Goal: Information Seeking & Learning: Learn about a topic

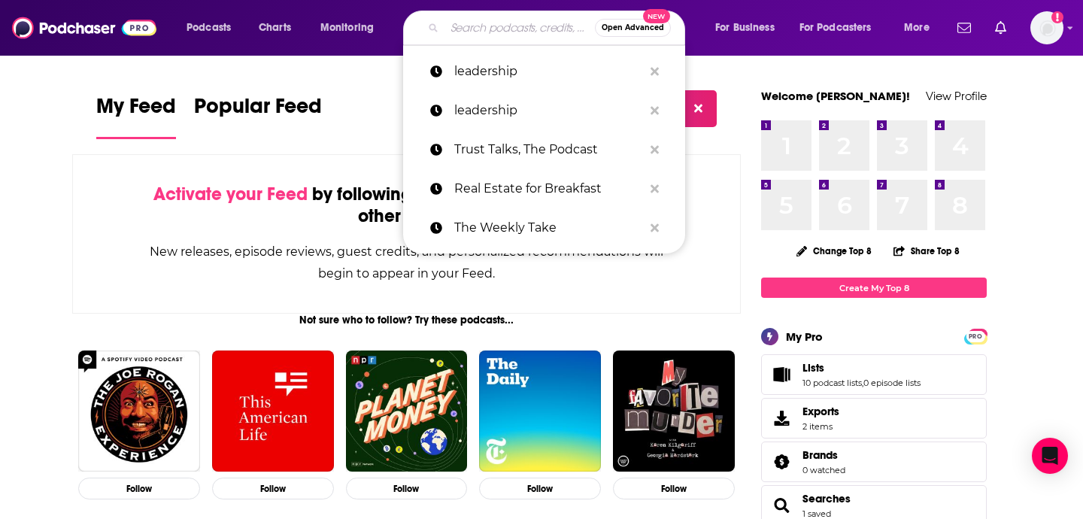
click at [529, 32] on input "Search podcasts, credits, & more..." at bounding box center [519, 28] width 150 height 24
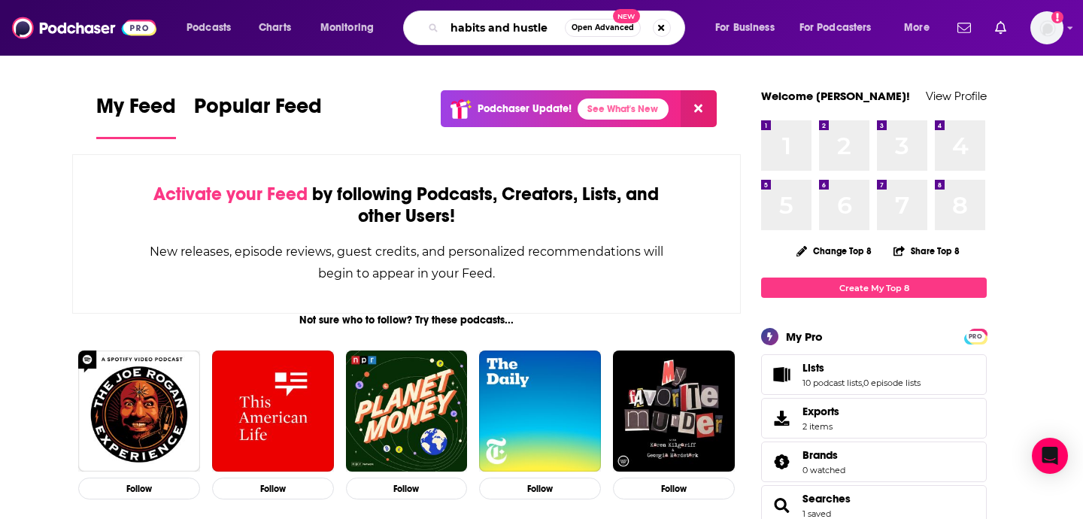
type input "habits and hustle"
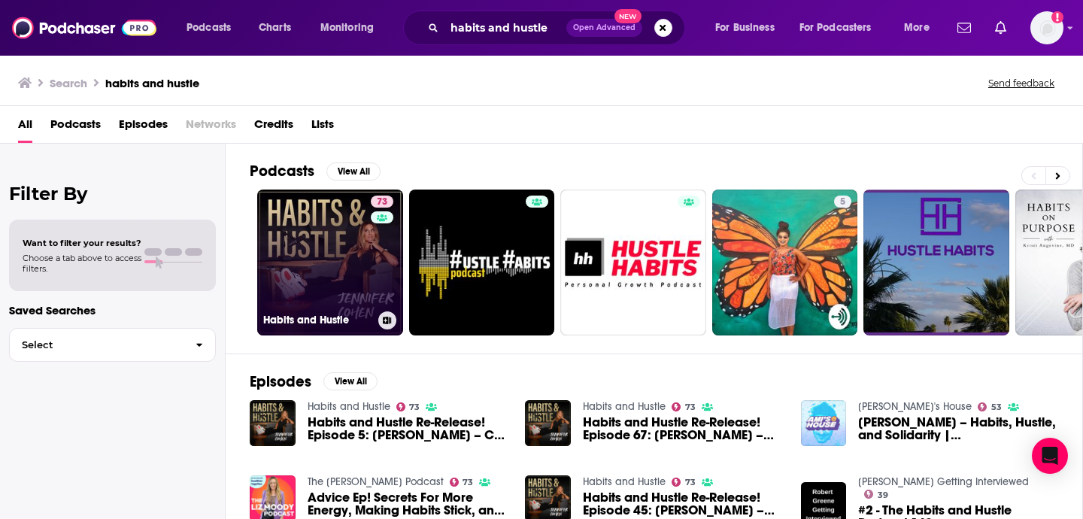
click at [359, 249] on link "73 Habits and Hustle" at bounding box center [330, 262] width 146 height 146
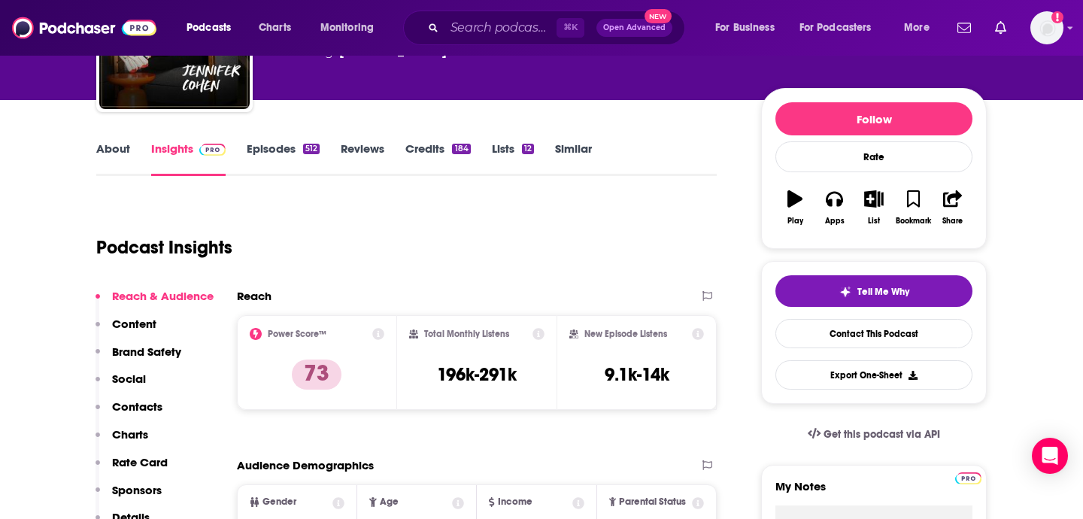
scroll to position [146, 0]
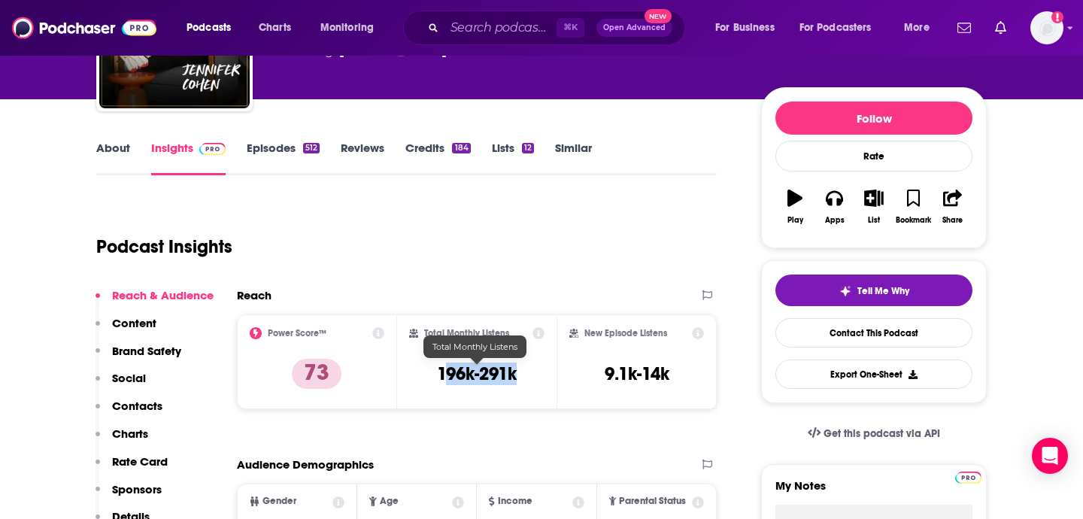
drag, startPoint x: 526, startPoint y: 379, endPoint x: 442, endPoint y: 377, distance: 84.2
click at [442, 377] on div "Total Monthly Listens 196k-291k" at bounding box center [477, 361] width 136 height 69
click at [442, 377] on h3 "196k-291k" at bounding box center [477, 373] width 80 height 23
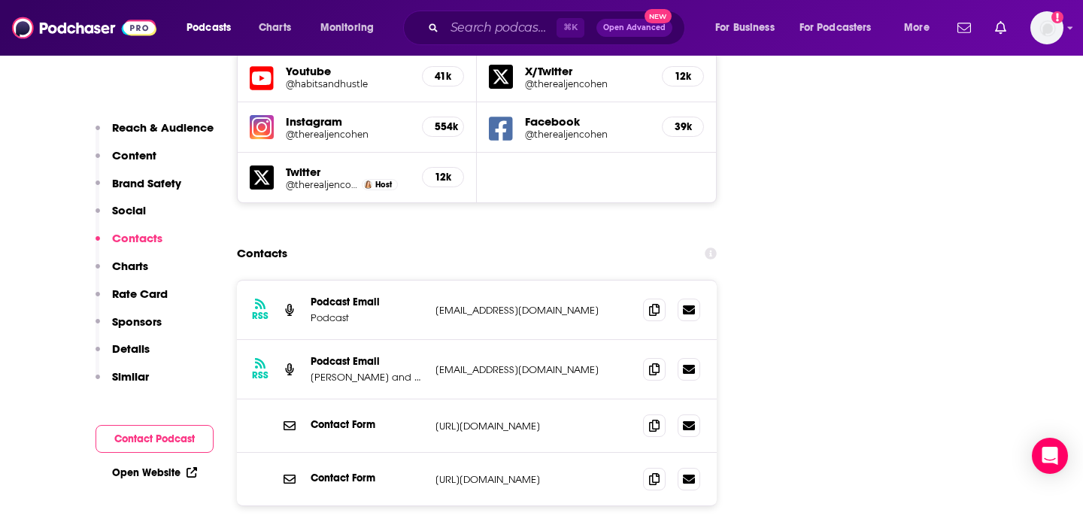
scroll to position [1830, 0]
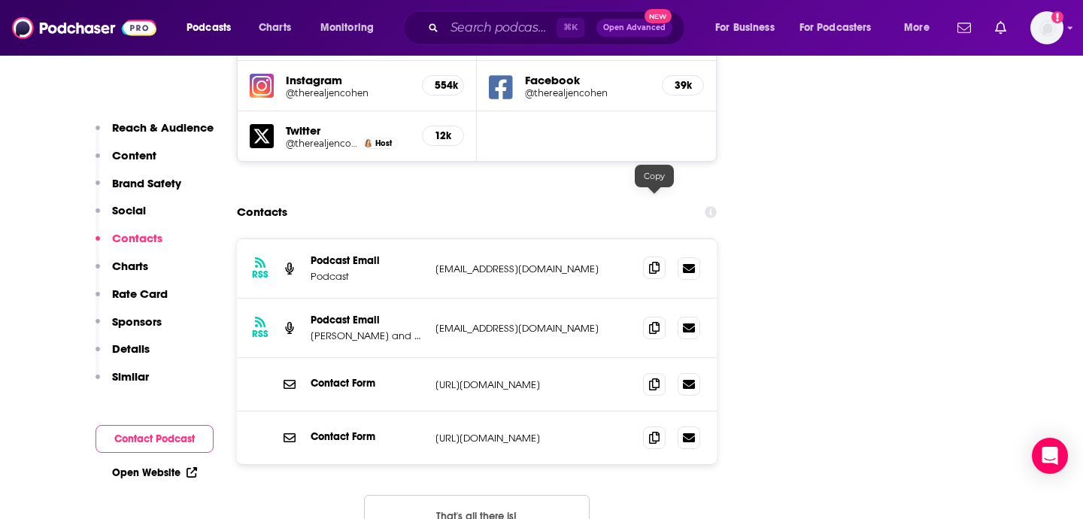
click at [658, 262] on icon at bounding box center [654, 268] width 11 height 12
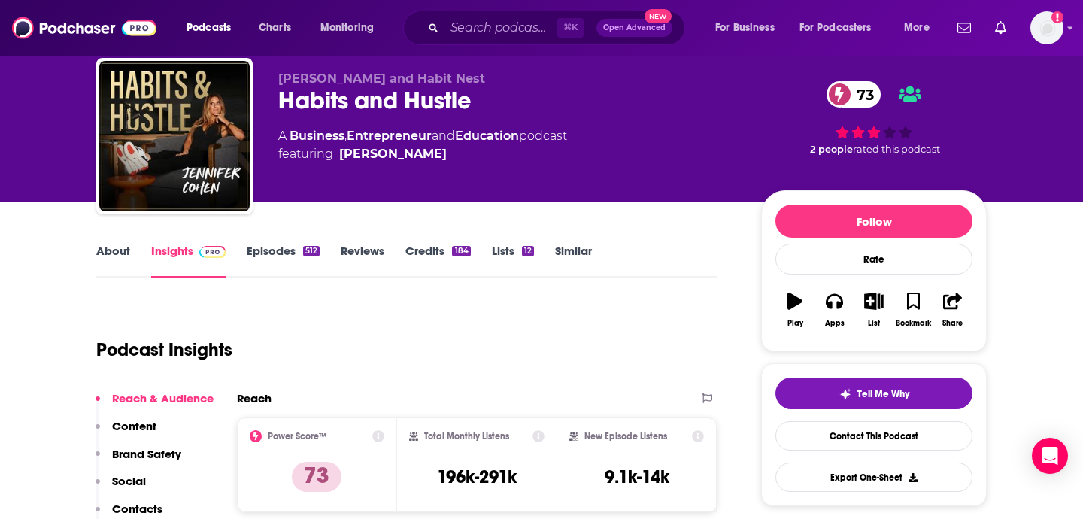
scroll to position [0, 0]
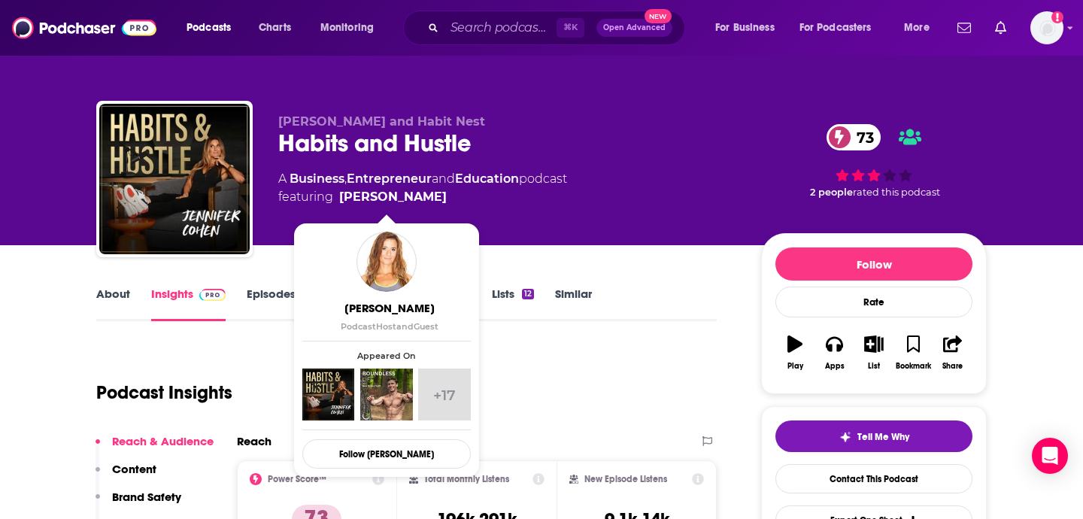
drag, startPoint x: 438, startPoint y: 198, endPoint x: 432, endPoint y: 190, distance: 10.2
click at [432, 190] on span "featuring [PERSON_NAME]" at bounding box center [422, 197] width 289 height 18
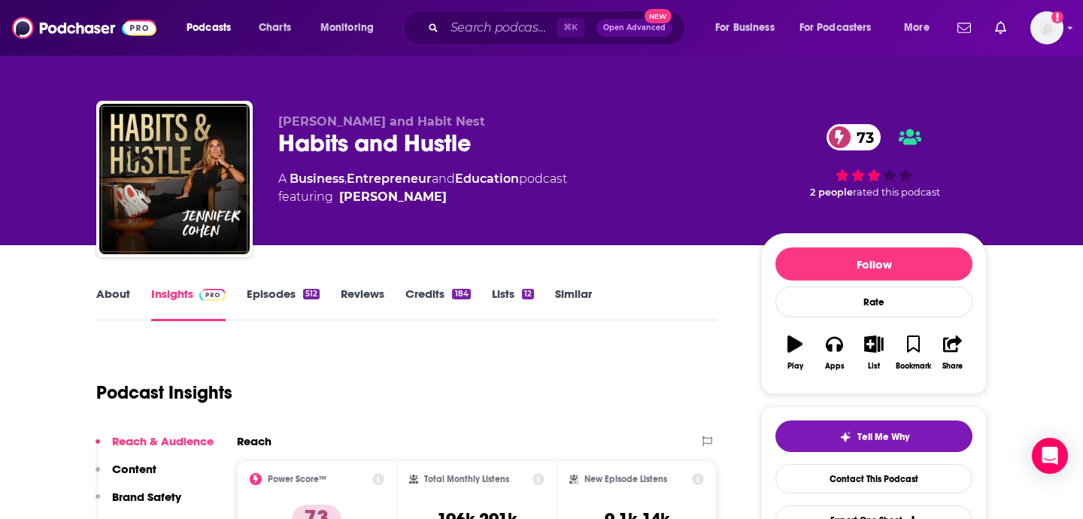
copy span "[PERSON_NAME]"
click at [272, 291] on link "Episodes 512" at bounding box center [283, 303] width 73 height 35
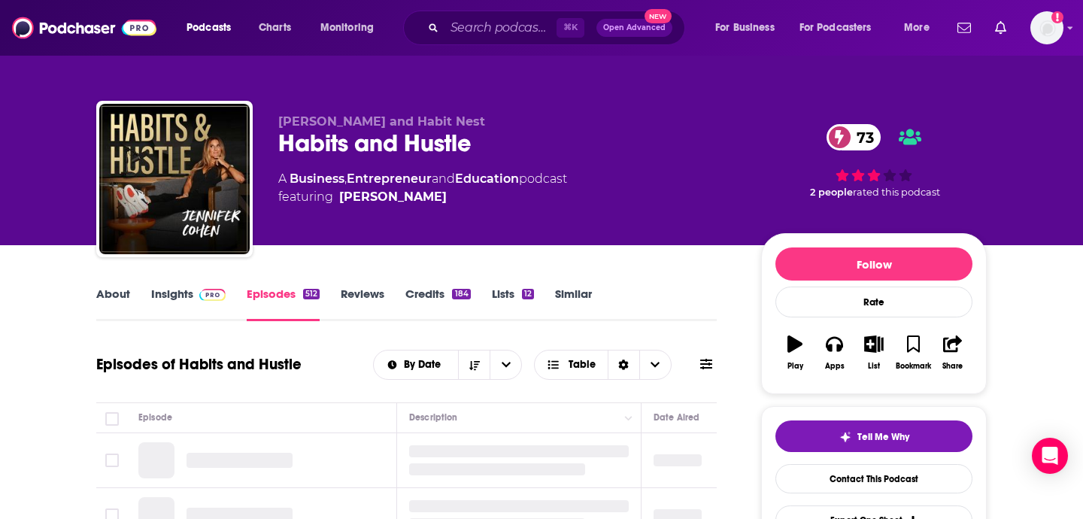
click at [383, 293] on link "Reviews" at bounding box center [363, 303] width 44 height 35
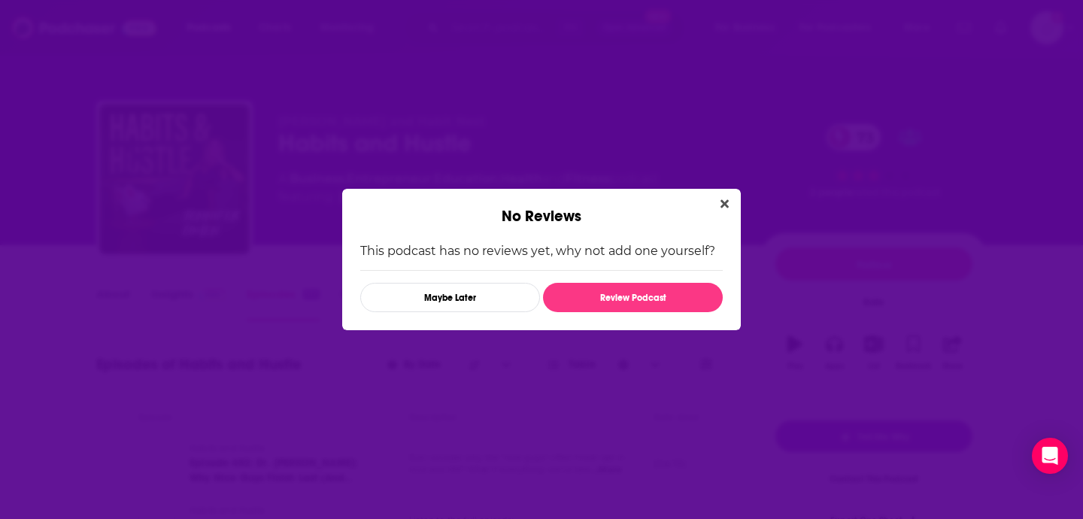
click at [722, 214] on div "No Reviews" at bounding box center [541, 207] width 398 height 37
click at [722, 202] on icon "Close" at bounding box center [724, 204] width 8 height 8
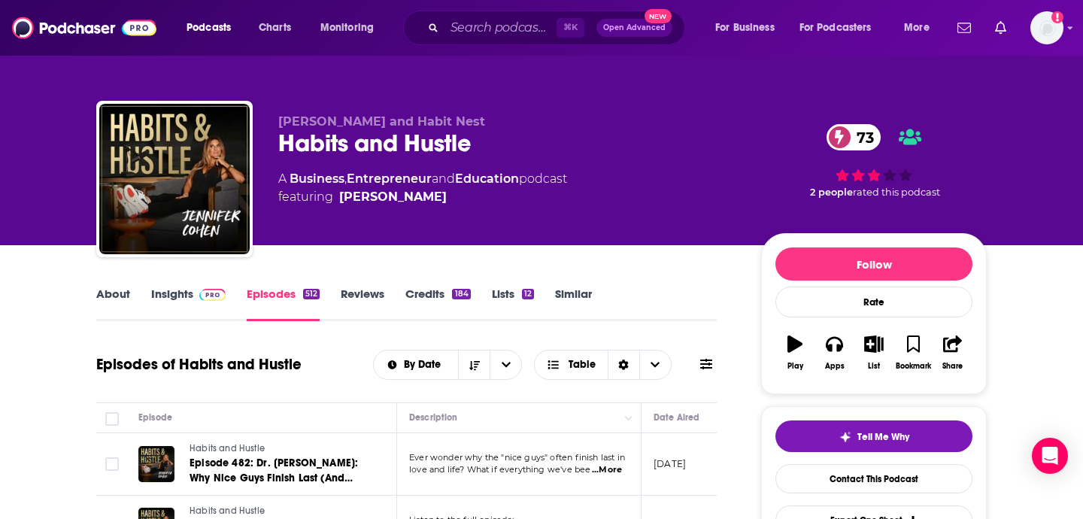
click at [178, 289] on link "Insights" at bounding box center [188, 303] width 74 height 35
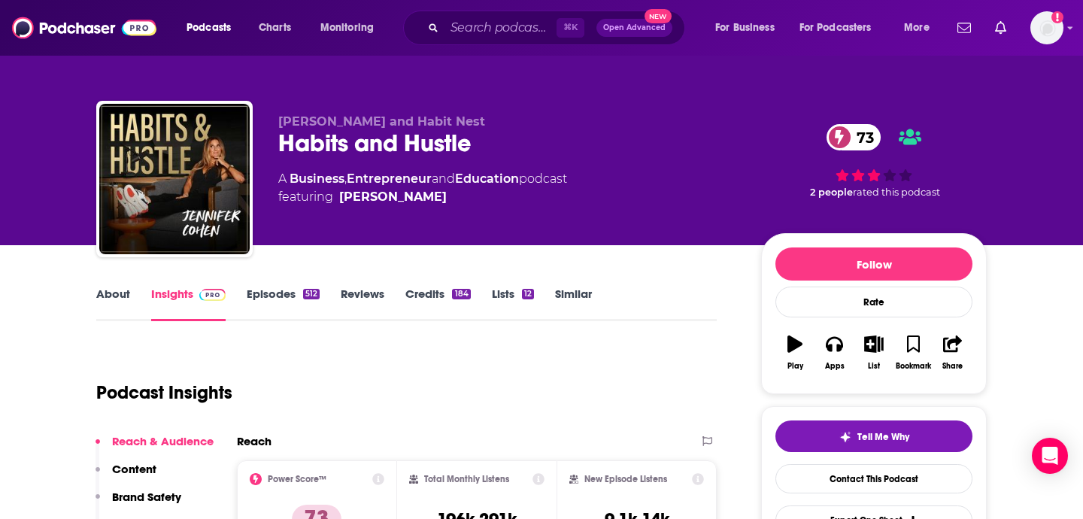
click at [112, 288] on link "About" at bounding box center [113, 303] width 34 height 35
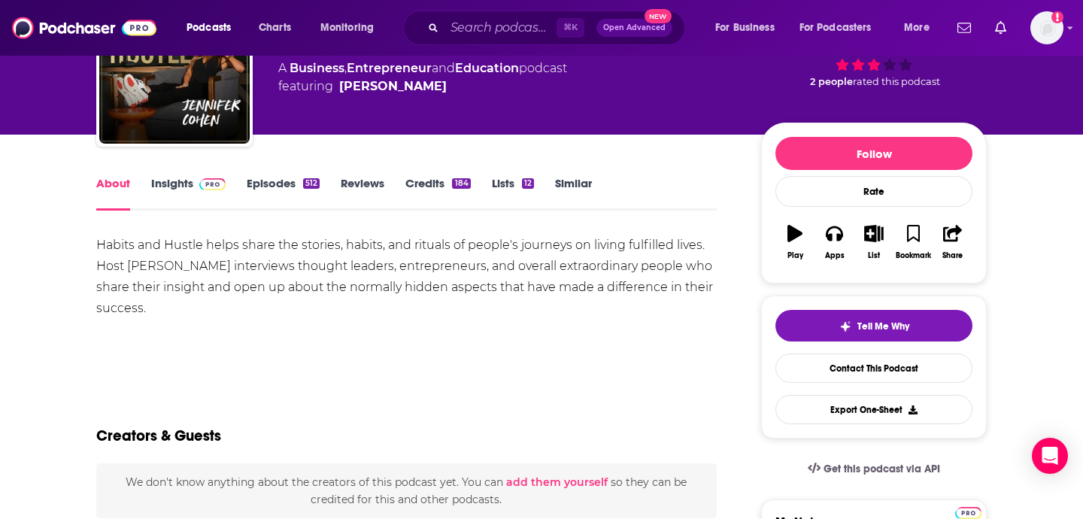
scroll to position [131, 0]
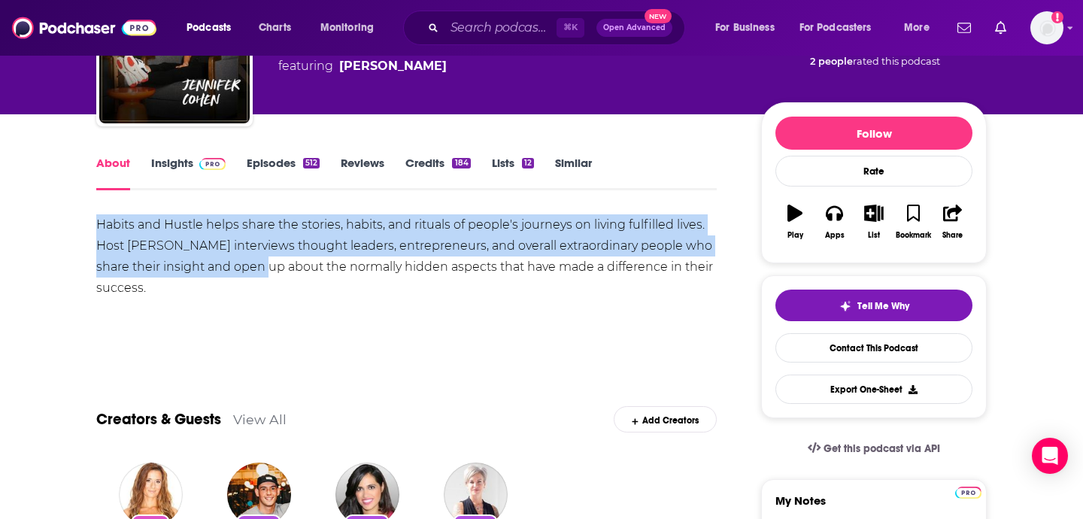
drag, startPoint x: 260, startPoint y: 277, endPoint x: 53, endPoint y: 226, distance: 212.8
click at [149, 256] on div "Habits and Hustle helps share the stories, habits, and rituals of people's jour…" at bounding box center [406, 256] width 620 height 84
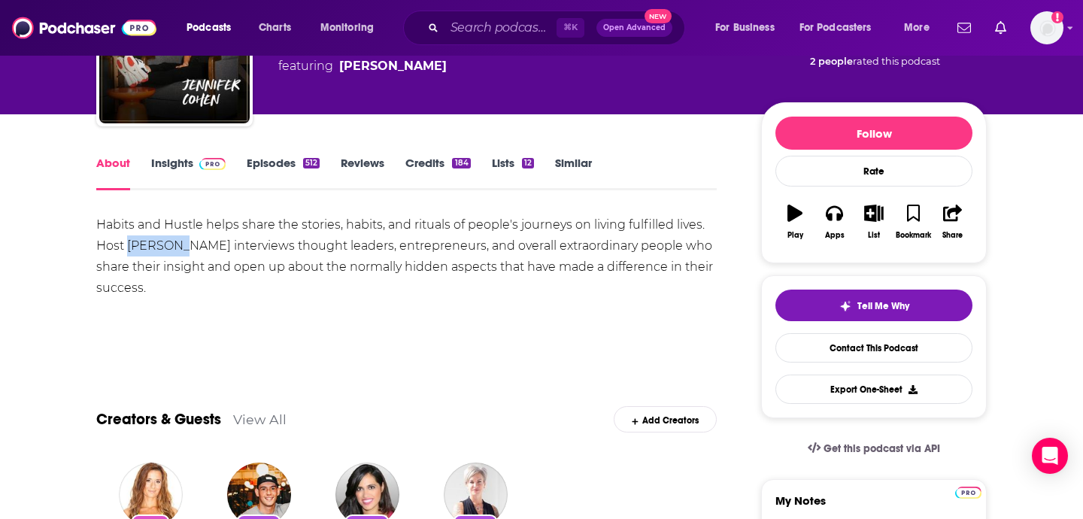
click at [149, 256] on div "Habits and Hustle helps share the stories, habits, and rituals of people's jour…" at bounding box center [406, 256] width 620 height 84
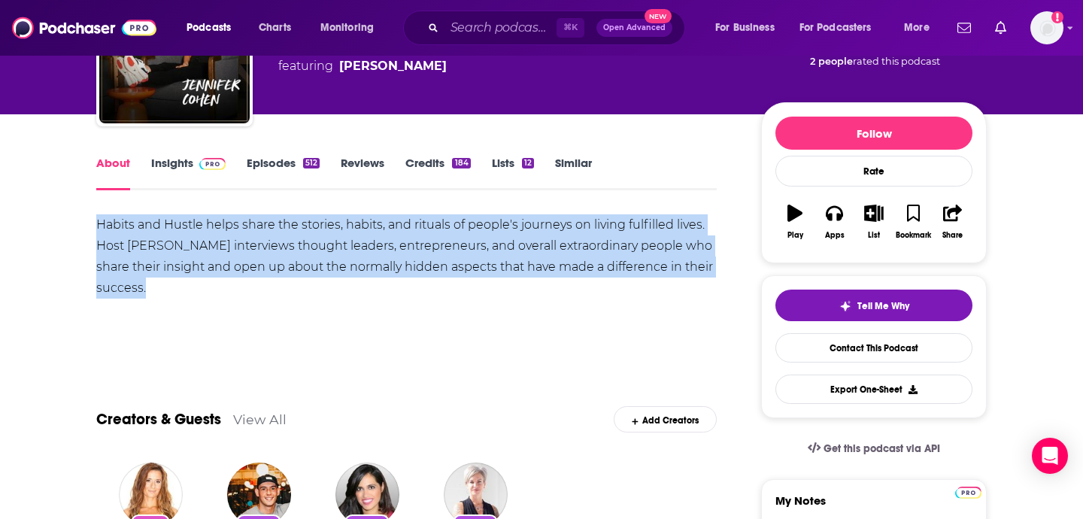
click at [149, 256] on div "Habits and Hustle helps share the stories, habits, and rituals of people's jour…" at bounding box center [406, 256] width 620 height 84
click at [487, 268] on div "Habits and Hustle helps share the stories, habits, and rituals of people's jour…" at bounding box center [406, 256] width 620 height 84
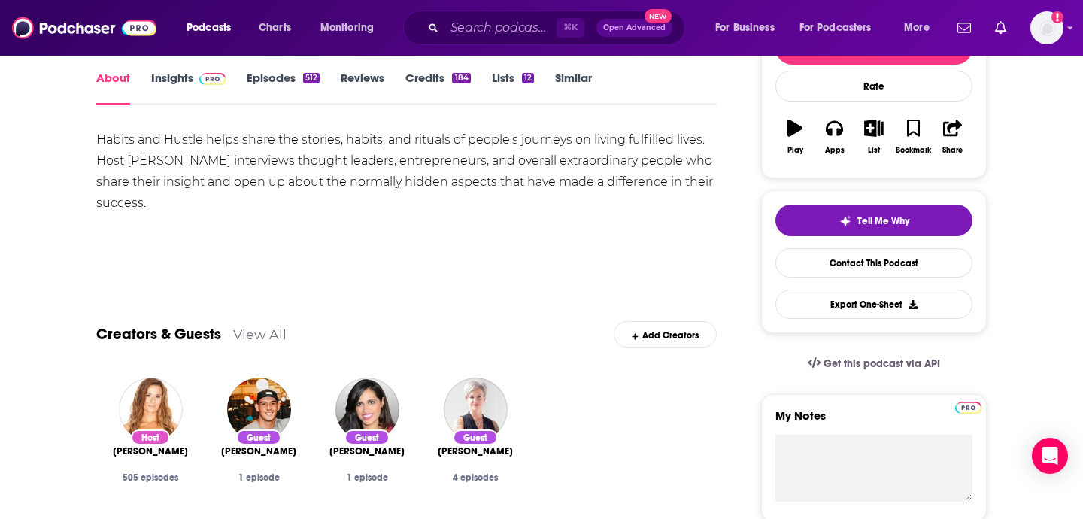
scroll to position [0, 0]
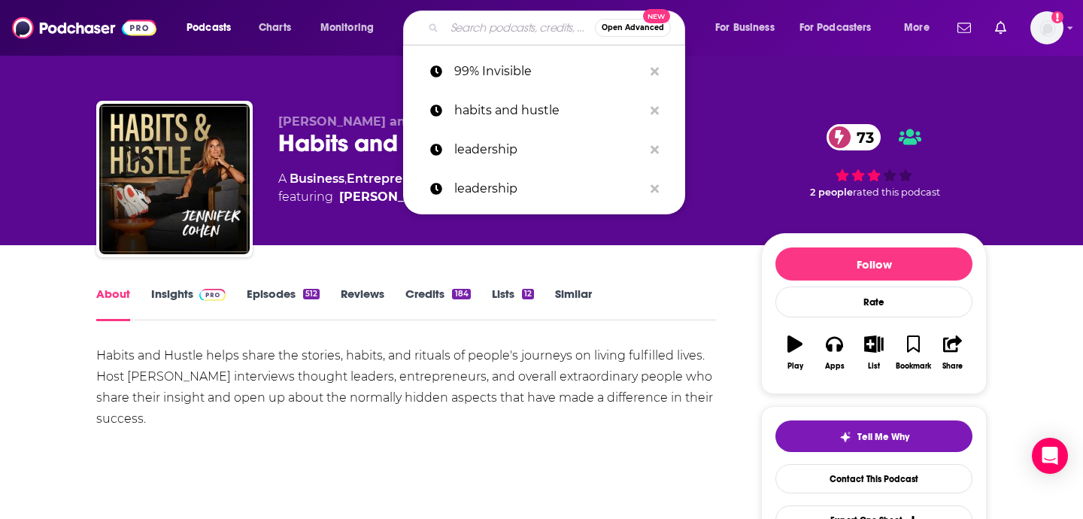
click at [465, 20] on input "Search podcasts, credits, & more..." at bounding box center [519, 28] width 150 height 24
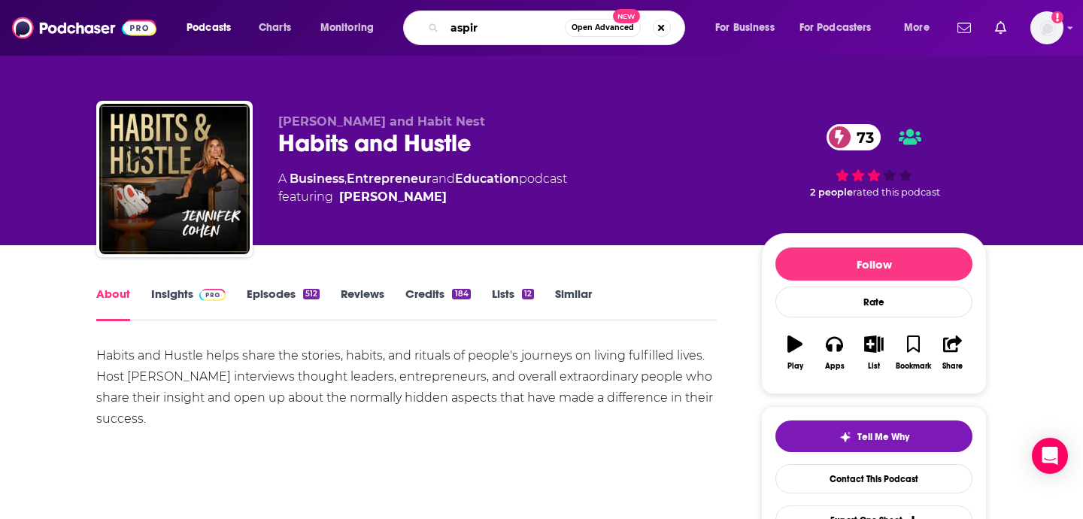
type input "aspire"
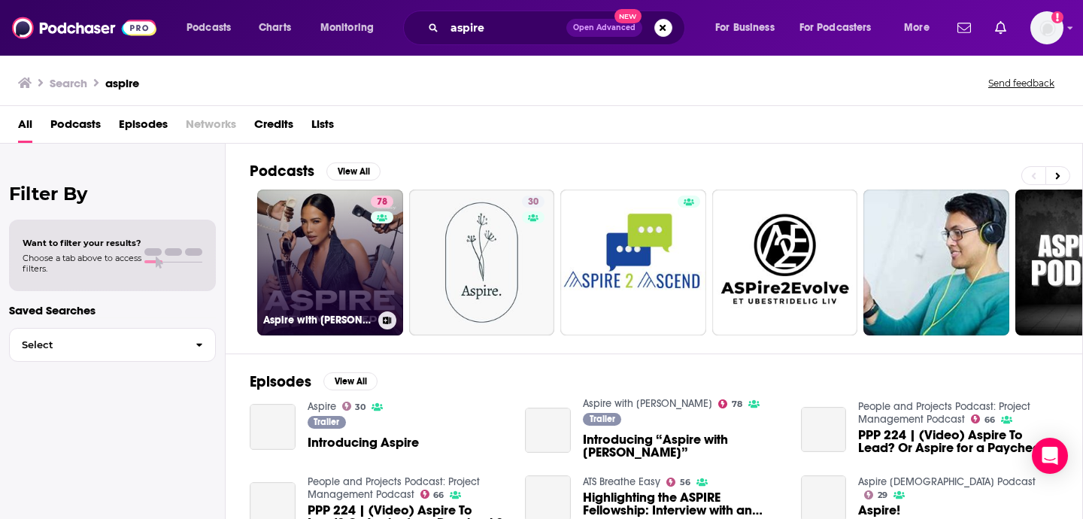
click at [331, 265] on link "78 Aspire with [PERSON_NAME]" at bounding box center [330, 262] width 146 height 146
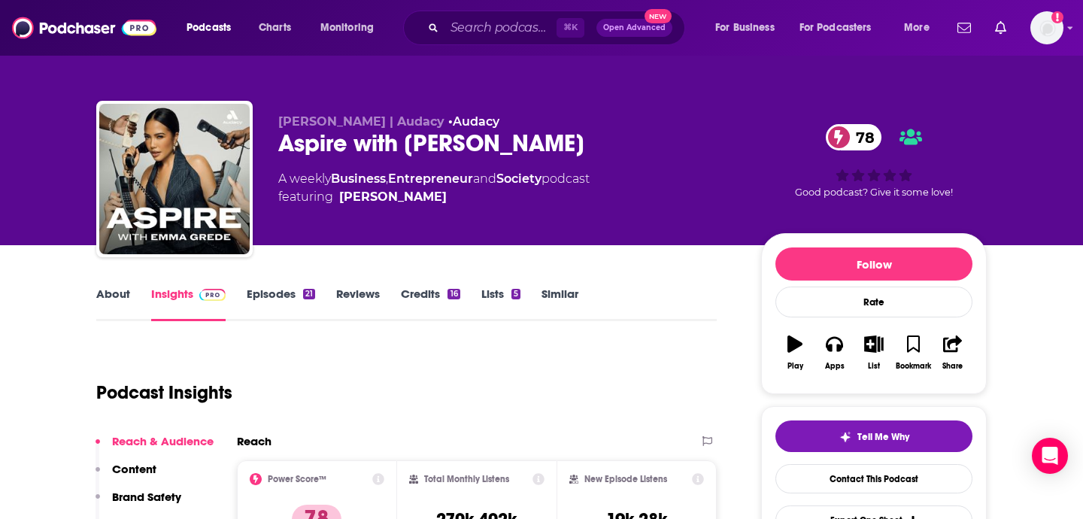
scroll to position [231, 0]
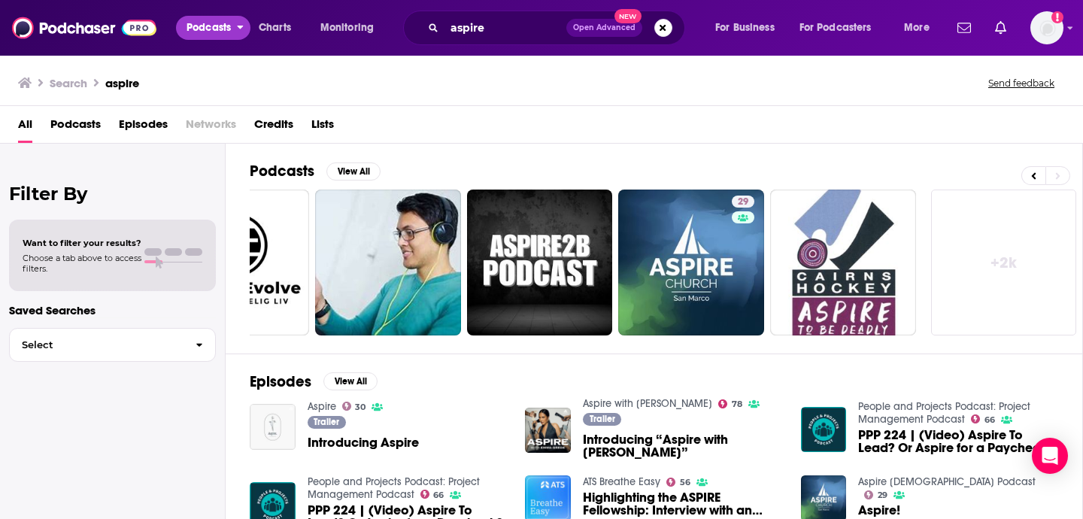
click at [225, 32] on span "Podcasts" at bounding box center [208, 27] width 44 height 21
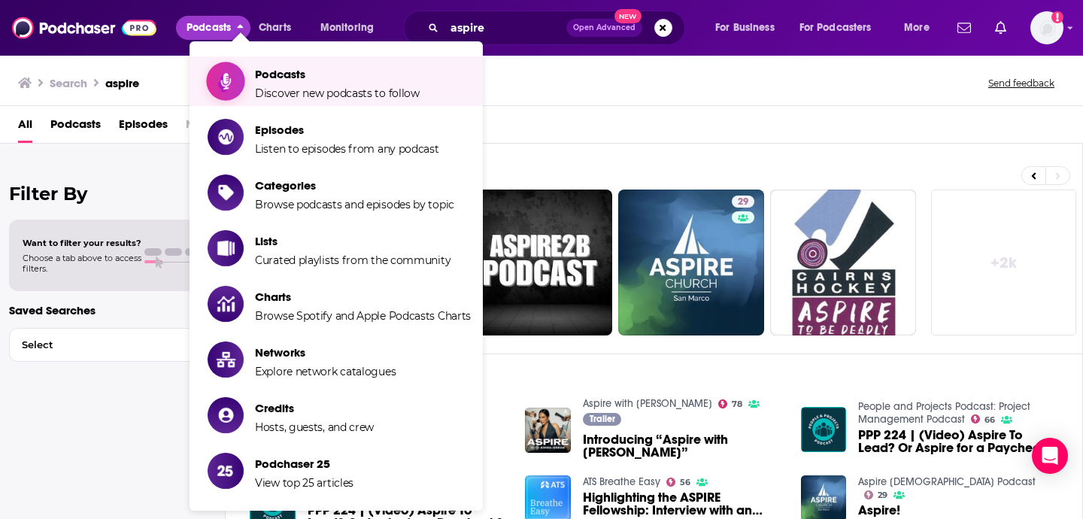
click at [268, 68] on span "Podcasts" at bounding box center [337, 74] width 165 height 14
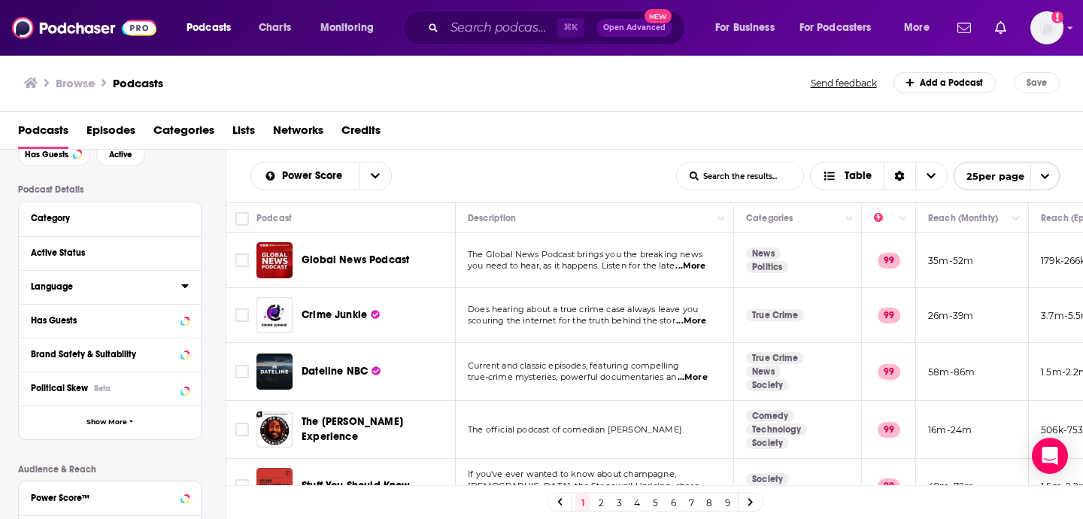
scroll to position [74, 0]
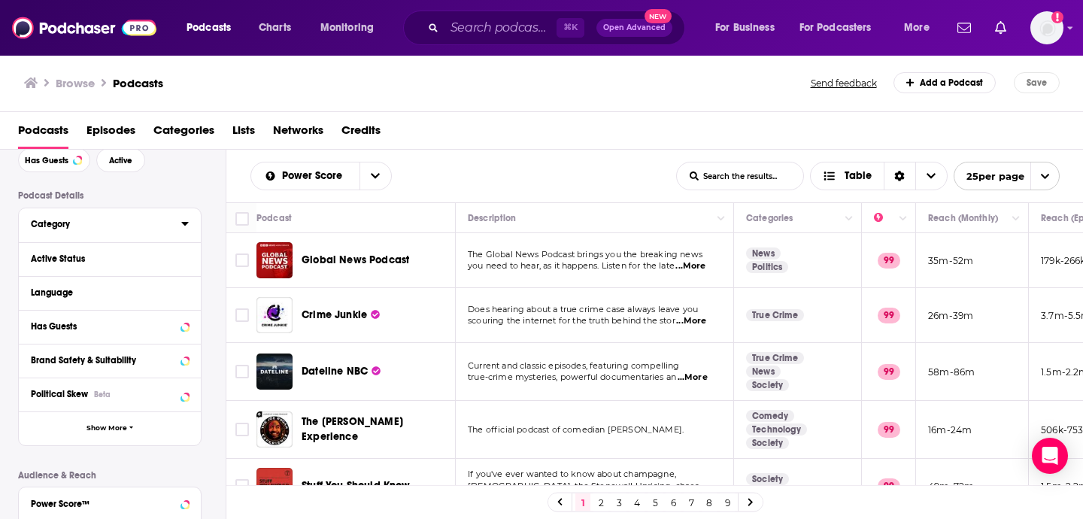
click at [50, 227] on div "Category" at bounding box center [101, 224] width 141 height 11
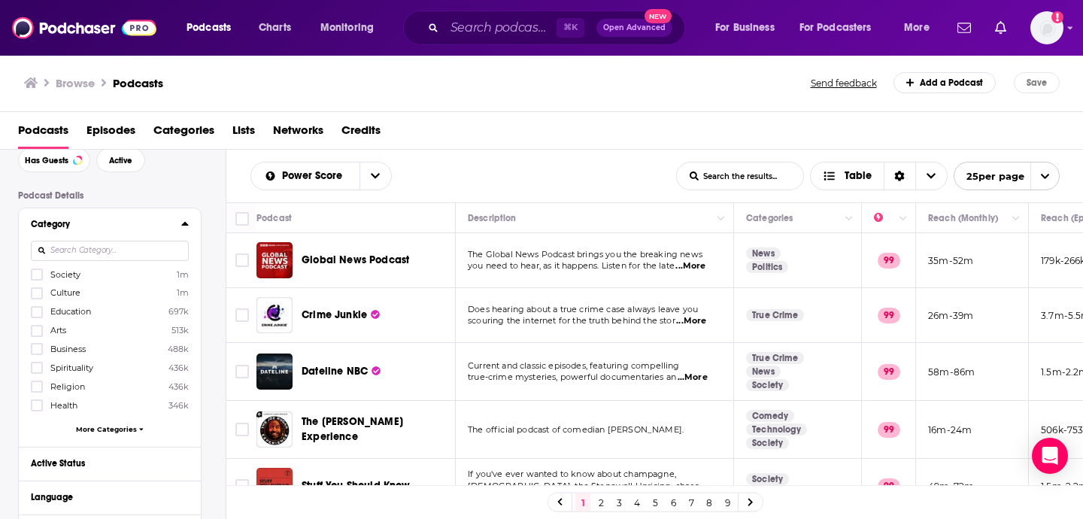
scroll to position [96, 0]
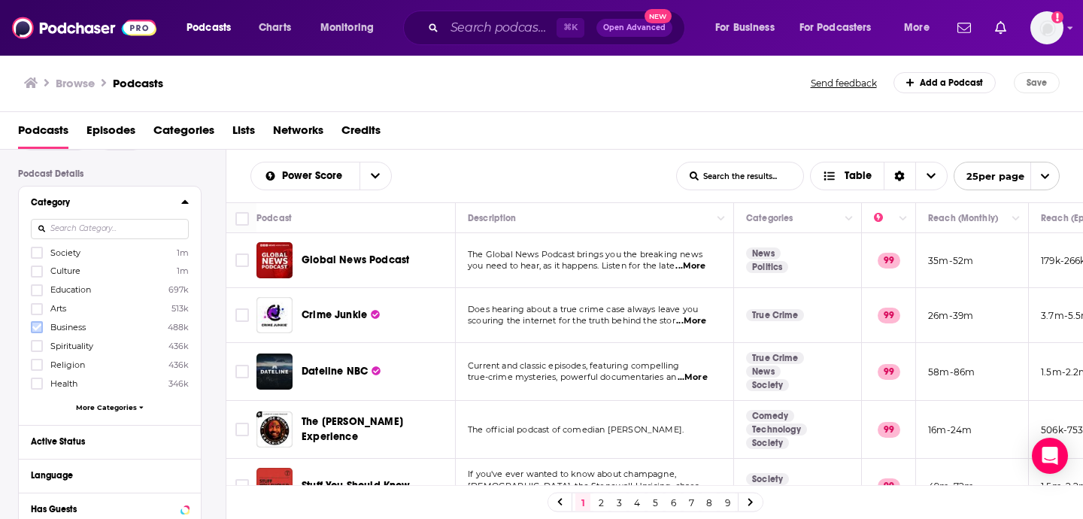
click at [39, 326] on icon at bounding box center [36, 327] width 9 height 7
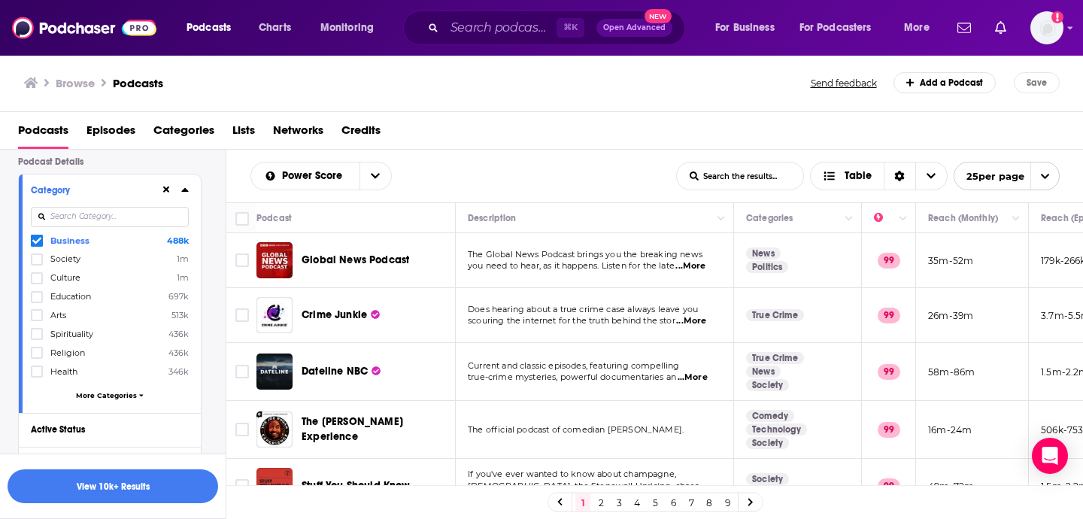
scroll to position [103, 0]
click at [40, 261] on icon at bounding box center [36, 264] width 9 height 9
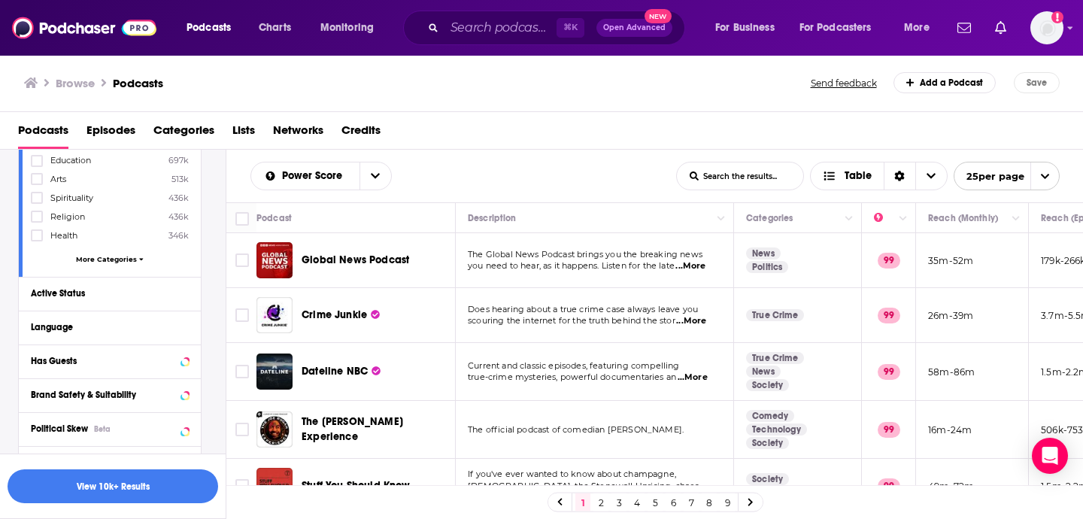
scroll to position [269, 0]
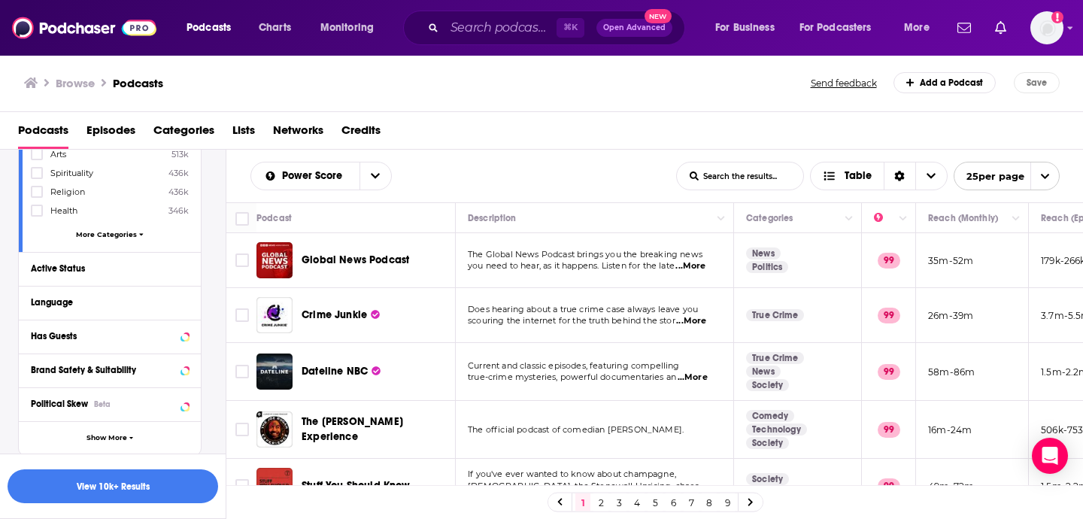
click at [113, 277] on div "Active Status" at bounding box center [110, 269] width 182 height 34
click at [141, 265] on div "Active Status" at bounding box center [91, 268] width 120 height 11
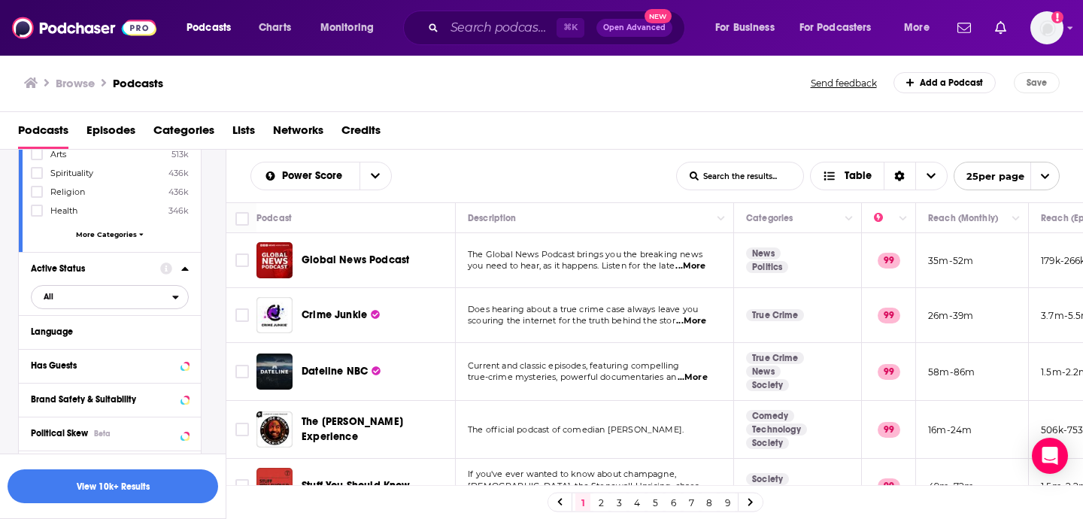
click at [104, 289] on span "All" at bounding box center [102, 296] width 141 height 20
click at [83, 342] on span "Active" at bounding box center [75, 346] width 75 height 8
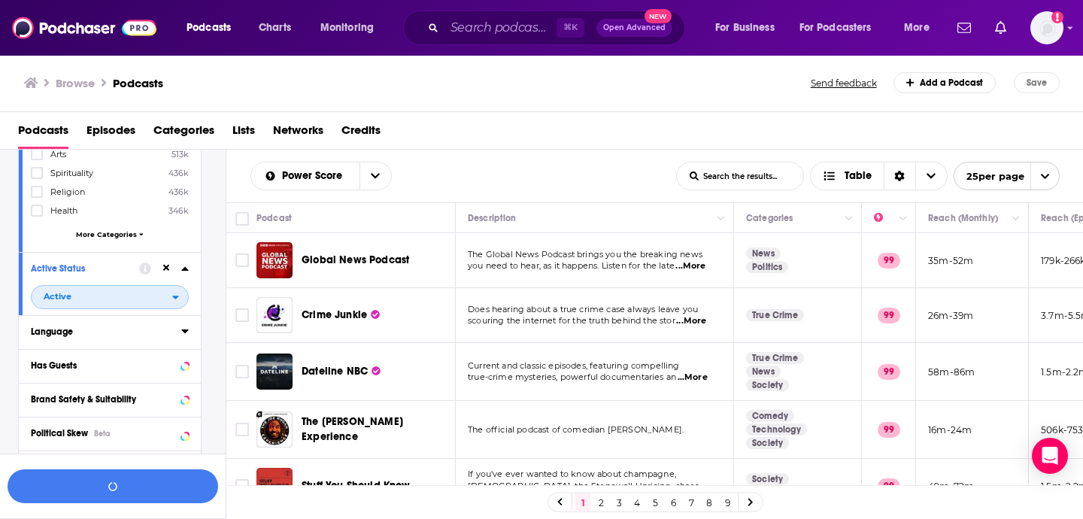
scroll to position [318, 0]
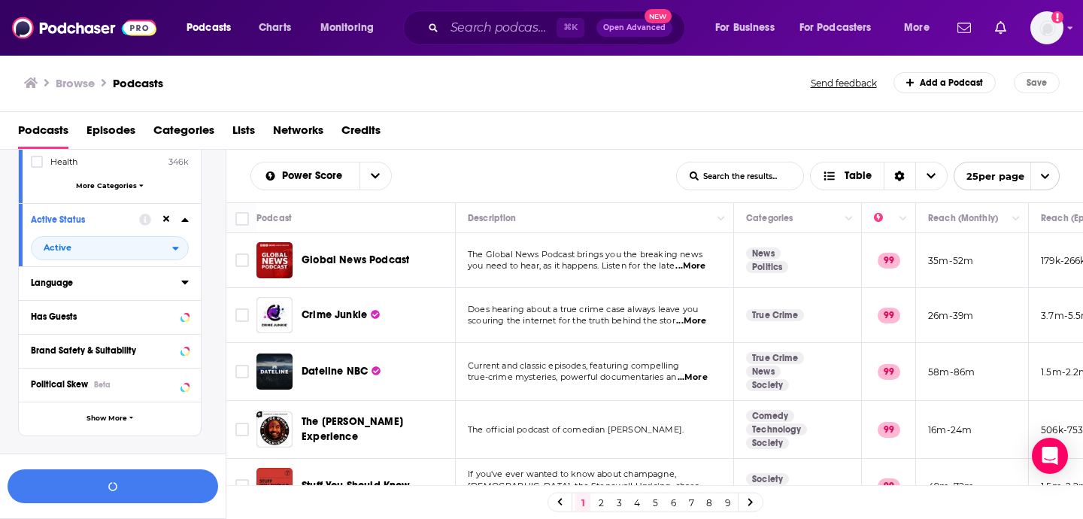
click at [184, 285] on icon at bounding box center [185, 282] width 8 height 12
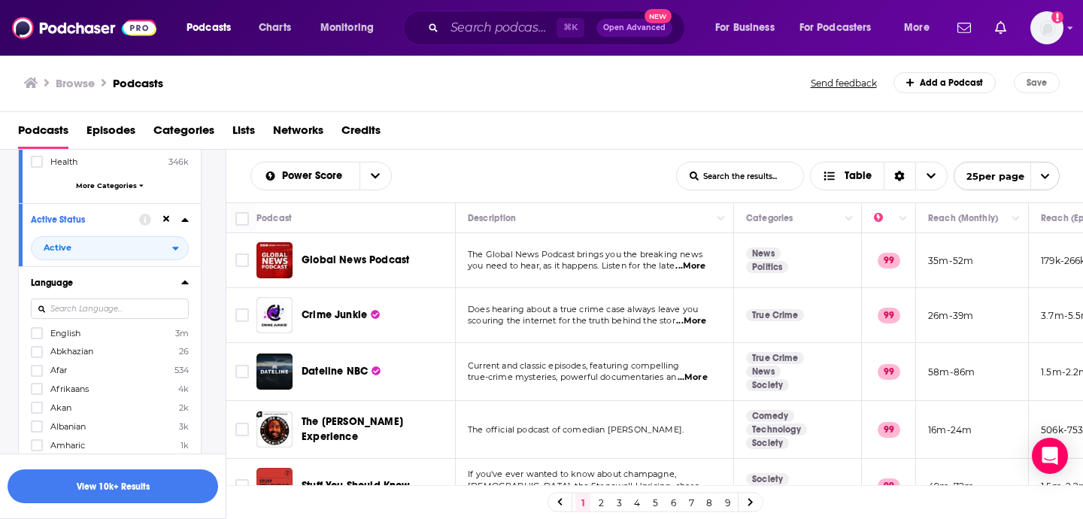
click at [159, 335] on label "English 3m" at bounding box center [110, 332] width 158 height 13
click at [37, 338] on input "multiSelectOption-en-0" at bounding box center [37, 338] width 0 height 0
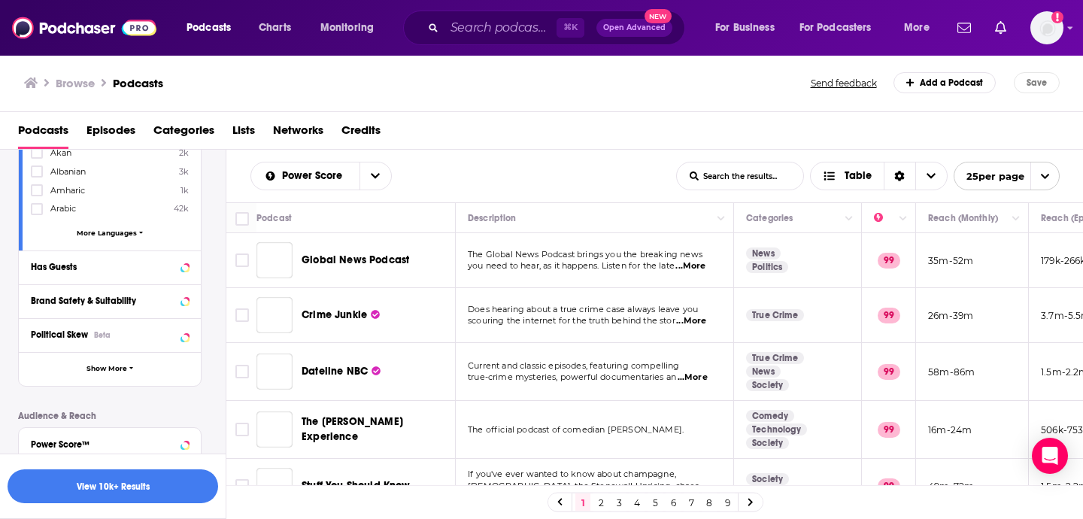
scroll to position [577, 0]
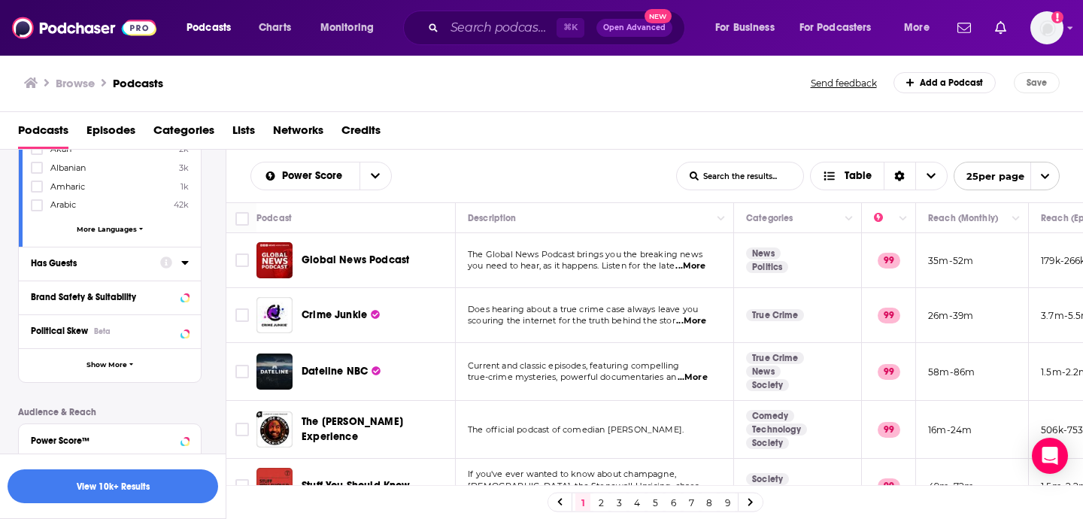
click at [170, 261] on icon at bounding box center [166, 263] width 12 height 12
click at [178, 267] on div at bounding box center [174, 262] width 29 height 19
click at [186, 262] on icon at bounding box center [185, 262] width 8 height 12
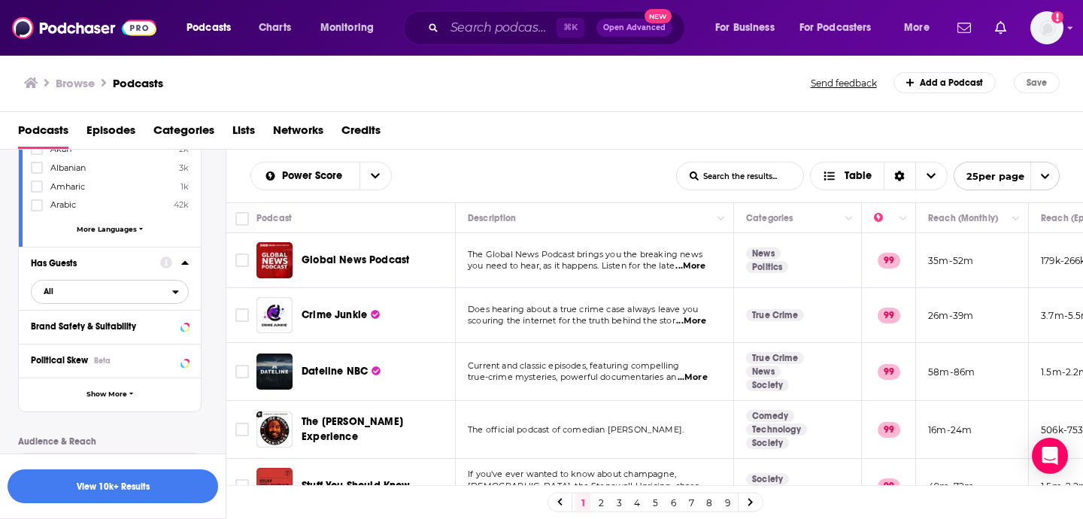
click at [158, 280] on button "All" at bounding box center [110, 292] width 158 height 24
click at [104, 332] on div "Has guests 497k" at bounding box center [115, 341] width 168 height 25
click at [150, 490] on button "View 10k+ Results" at bounding box center [113, 486] width 211 height 34
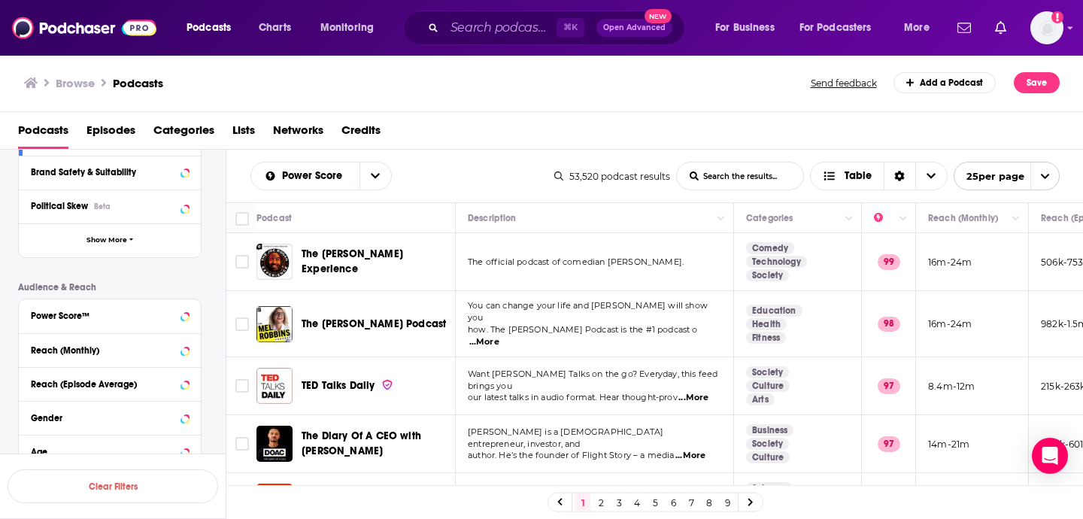
scroll to position [44, 0]
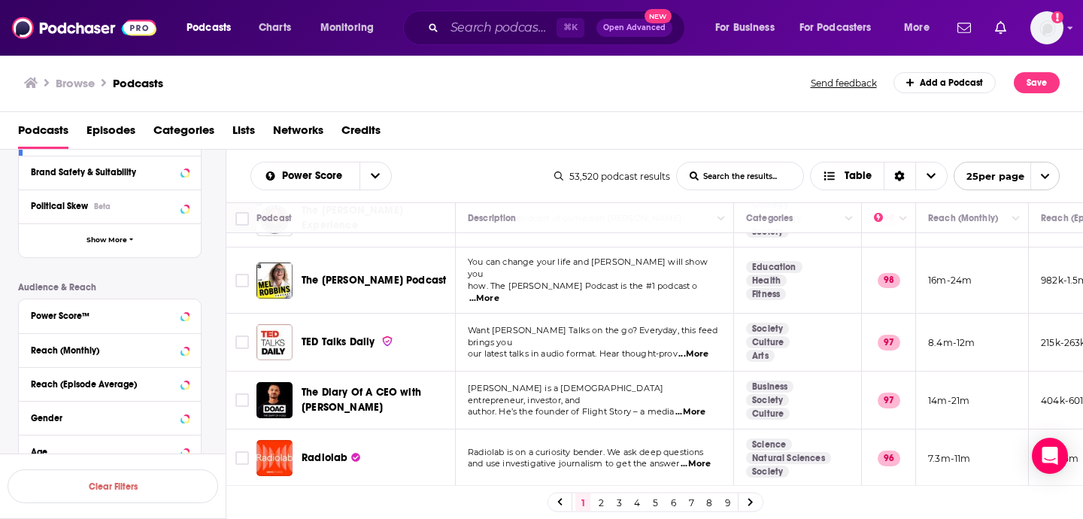
click at [712, 114] on div "Podcasts Episodes Categories Lists Networks Credits" at bounding box center [541, 131] width 1083 height 38
